Goal: Task Accomplishment & Management: Manage account settings

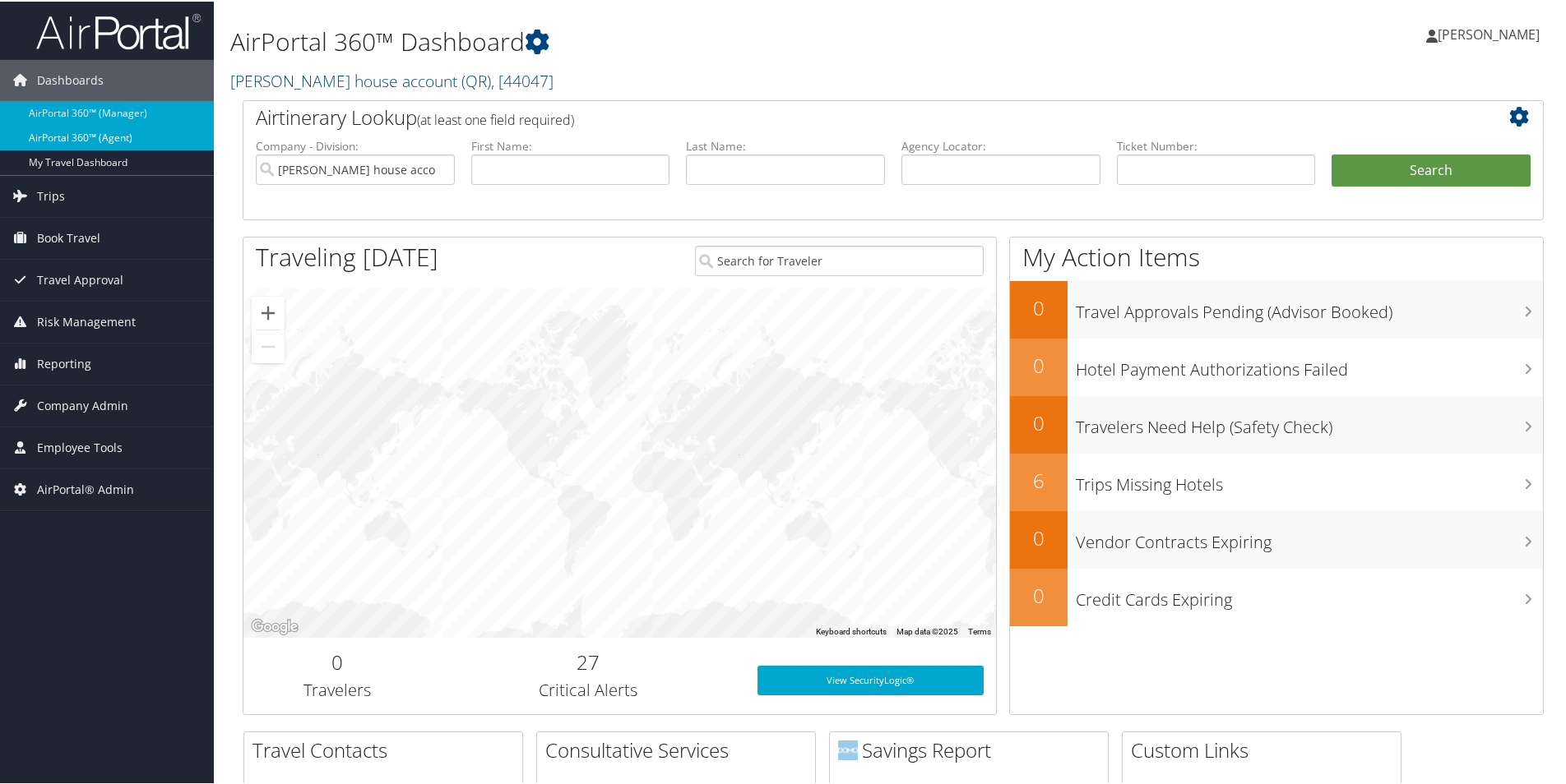
click at [132, 137] on link "AirPortal 360™ (Agent)" at bounding box center [107, 137] width 214 height 25
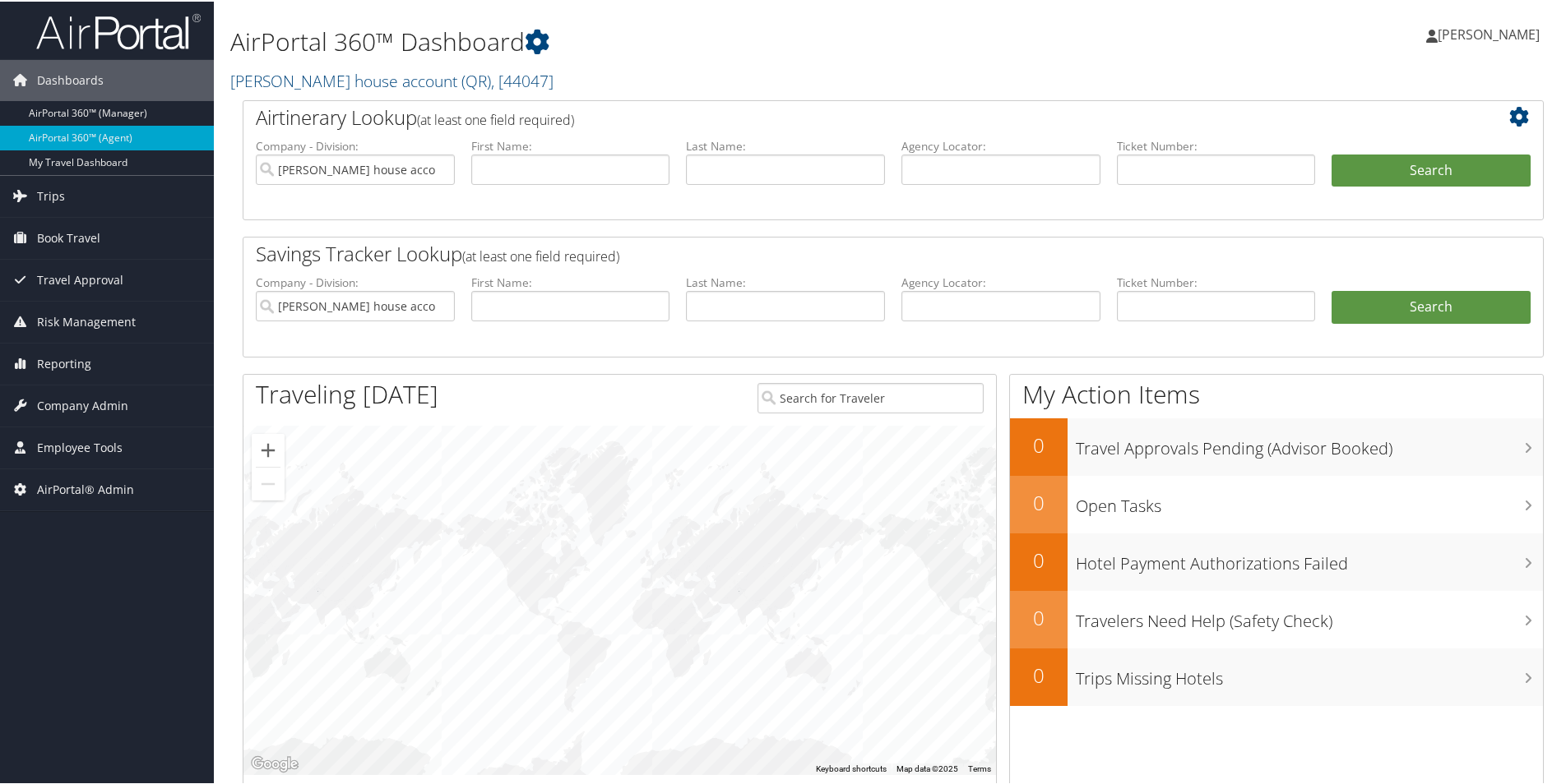
click at [1515, 33] on span "[PERSON_NAME]" at bounding box center [1489, 33] width 102 height 18
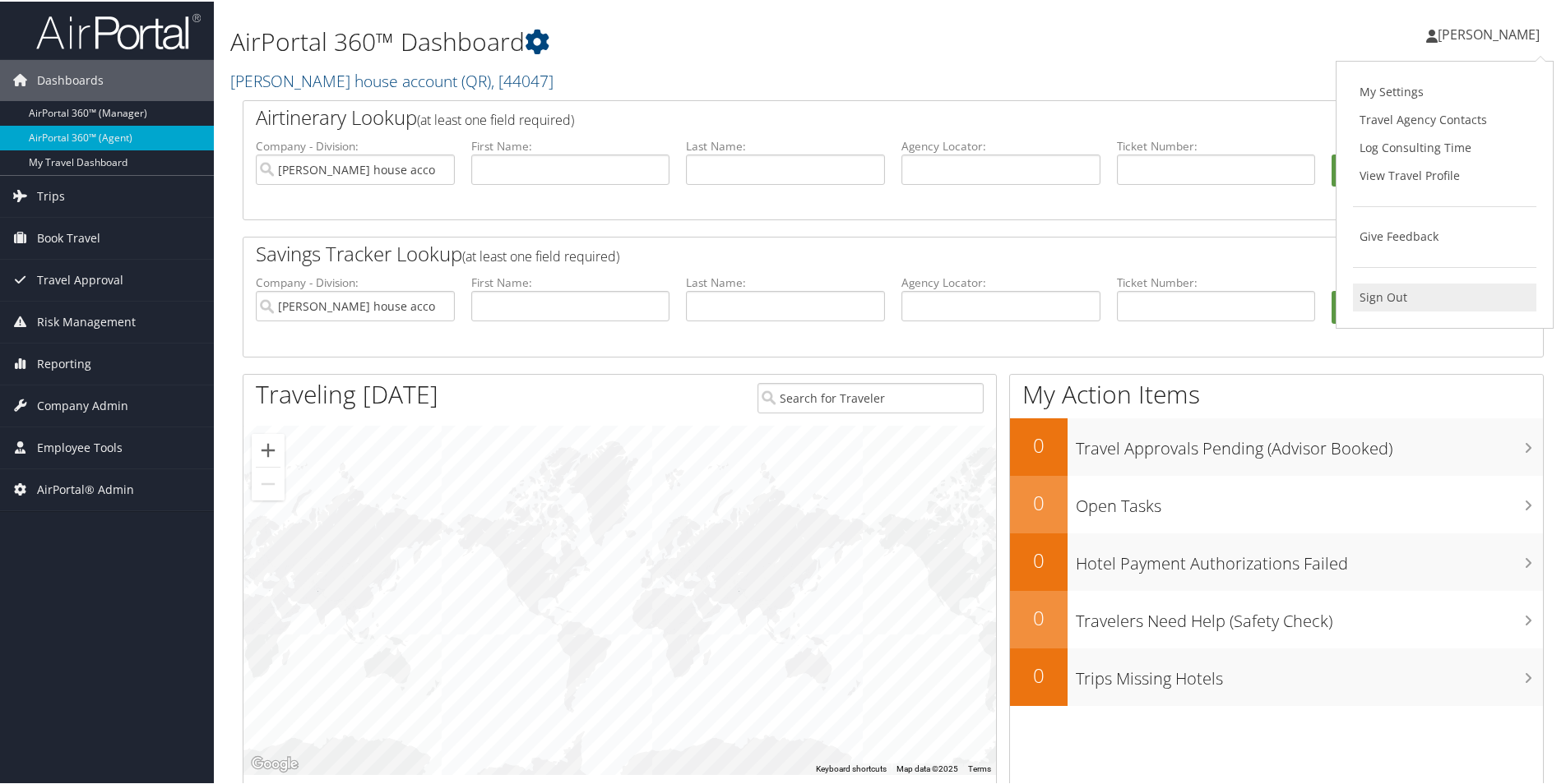
click at [1384, 299] on link "Sign Out" at bounding box center [1445, 295] width 184 height 28
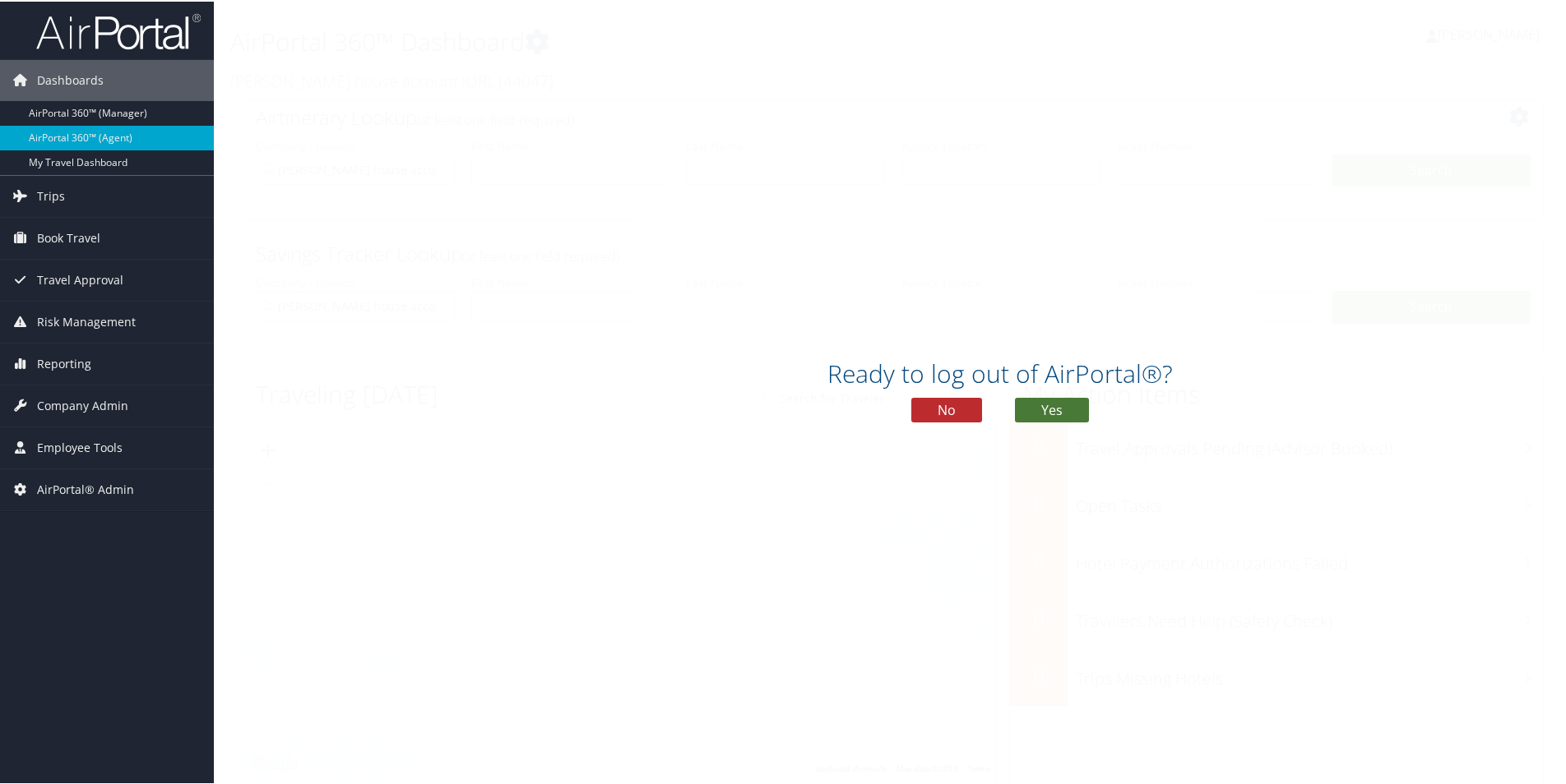
click at [1040, 412] on button "Yes" at bounding box center [1052, 409] width 74 height 25
